Goal: Entertainment & Leisure: Consume media (video, audio)

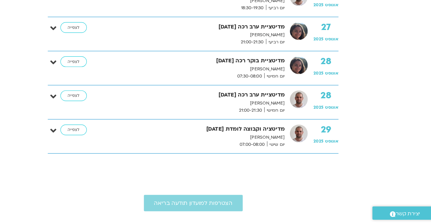
scroll to position [1405, 0]
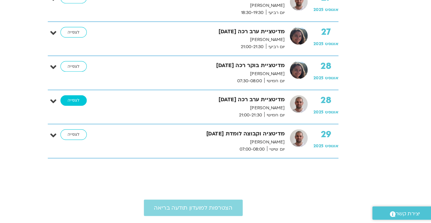
click at [113, 113] on link "לצפייה" at bounding box center [111, 117] width 23 height 10
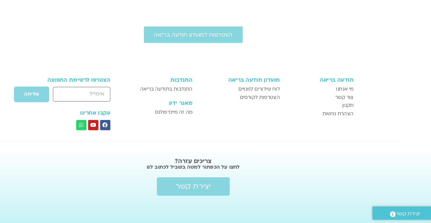
scroll to position [1435, 0]
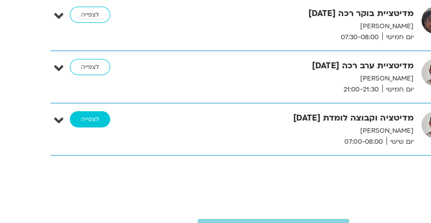
click at [114, 114] on link "לצפייה" at bounding box center [111, 117] width 23 height 10
